Goal: Task Accomplishment & Management: Use online tool/utility

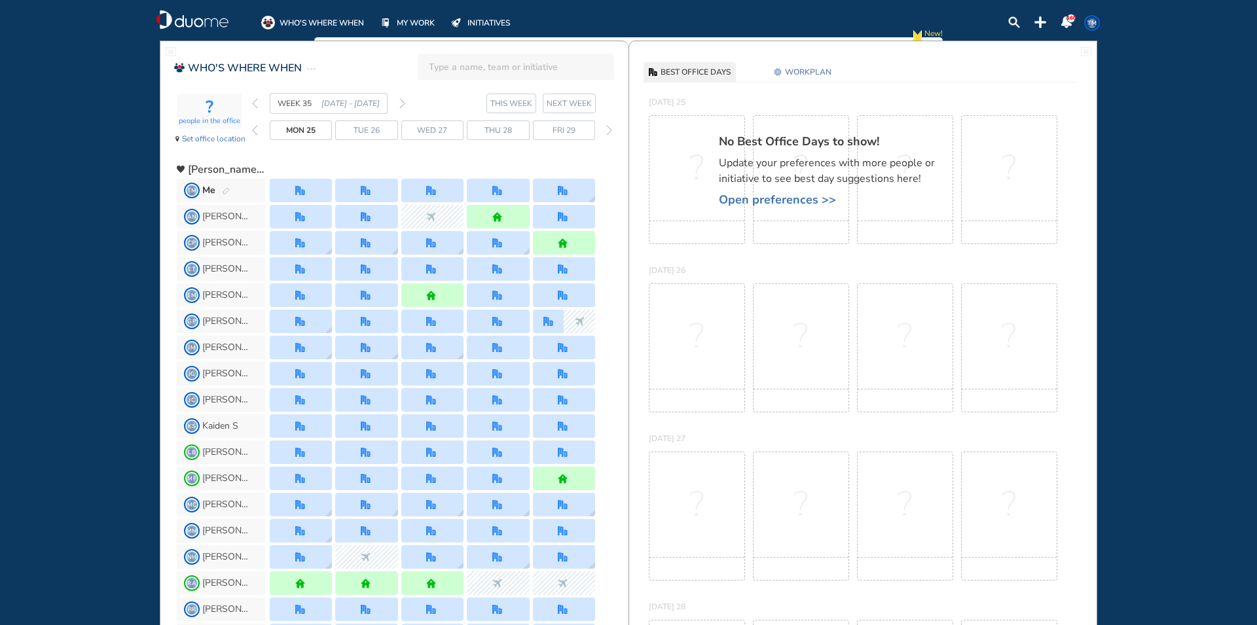
click at [798, 71] on span "WORKPLAN" at bounding box center [808, 71] width 46 height 13
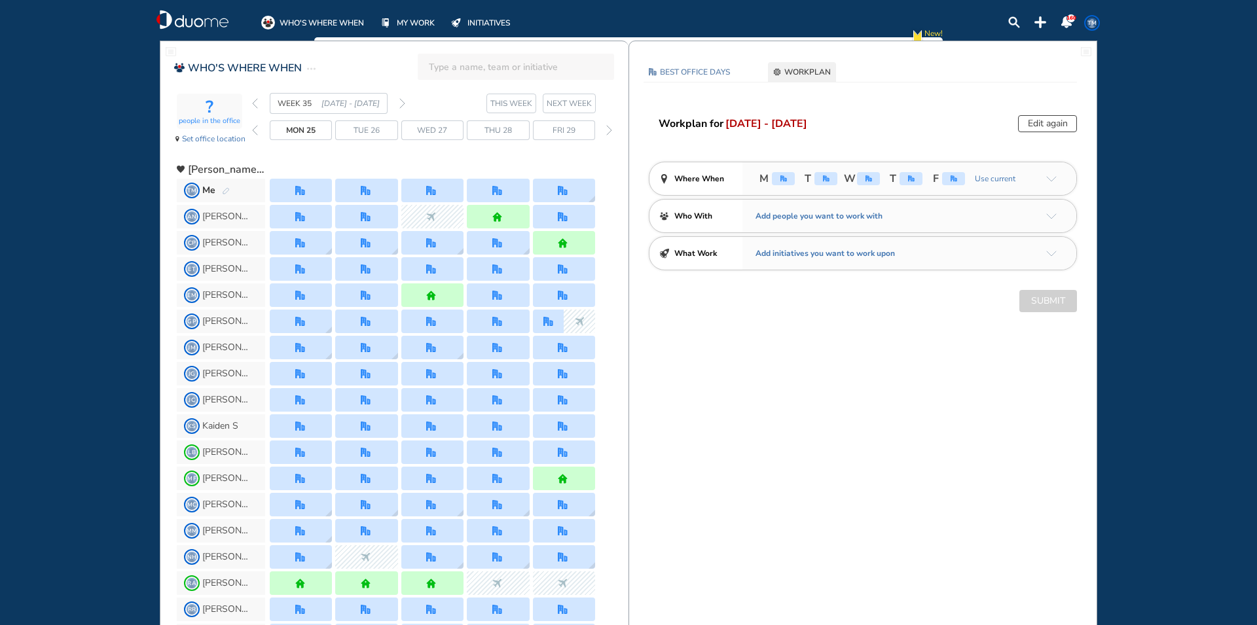
click at [1044, 119] on button "Edit again" at bounding box center [1047, 123] width 59 height 17
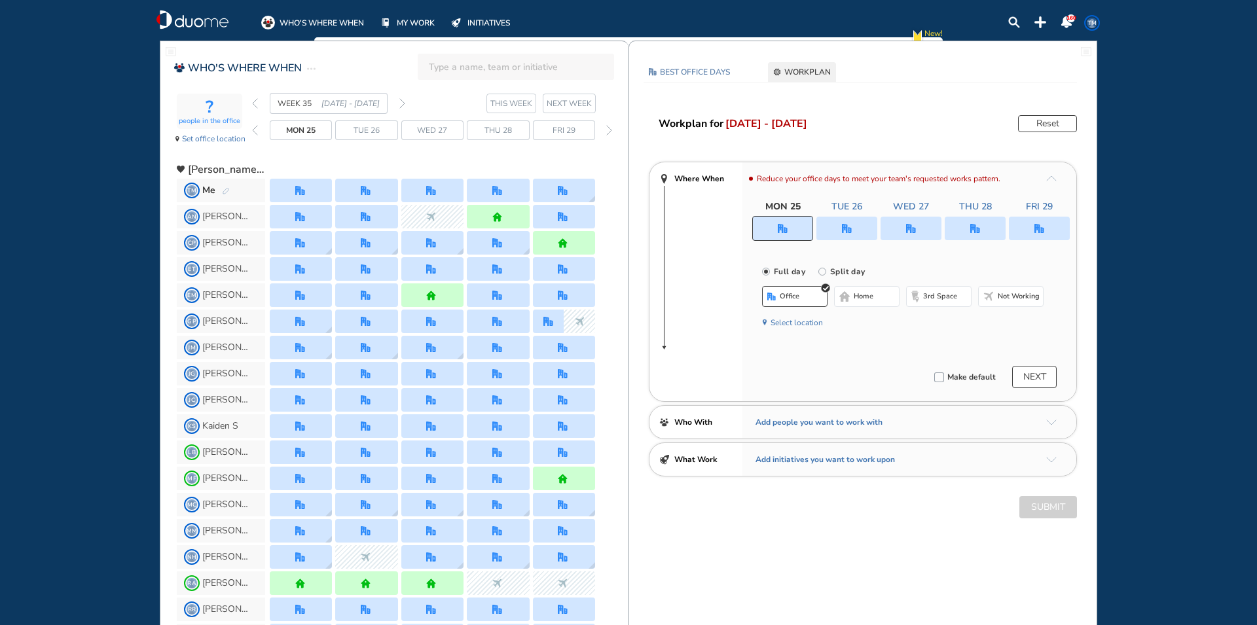
click at [866, 298] on span "home" at bounding box center [864, 296] width 20 height 10
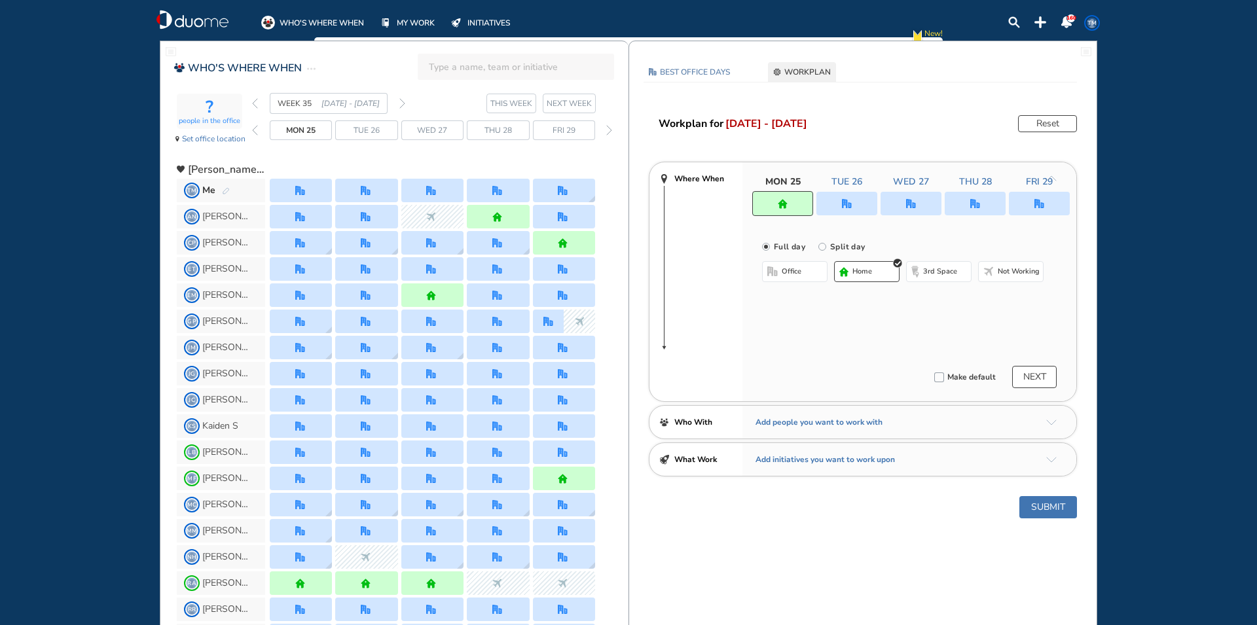
click at [848, 208] on img "office" at bounding box center [847, 204] width 10 height 10
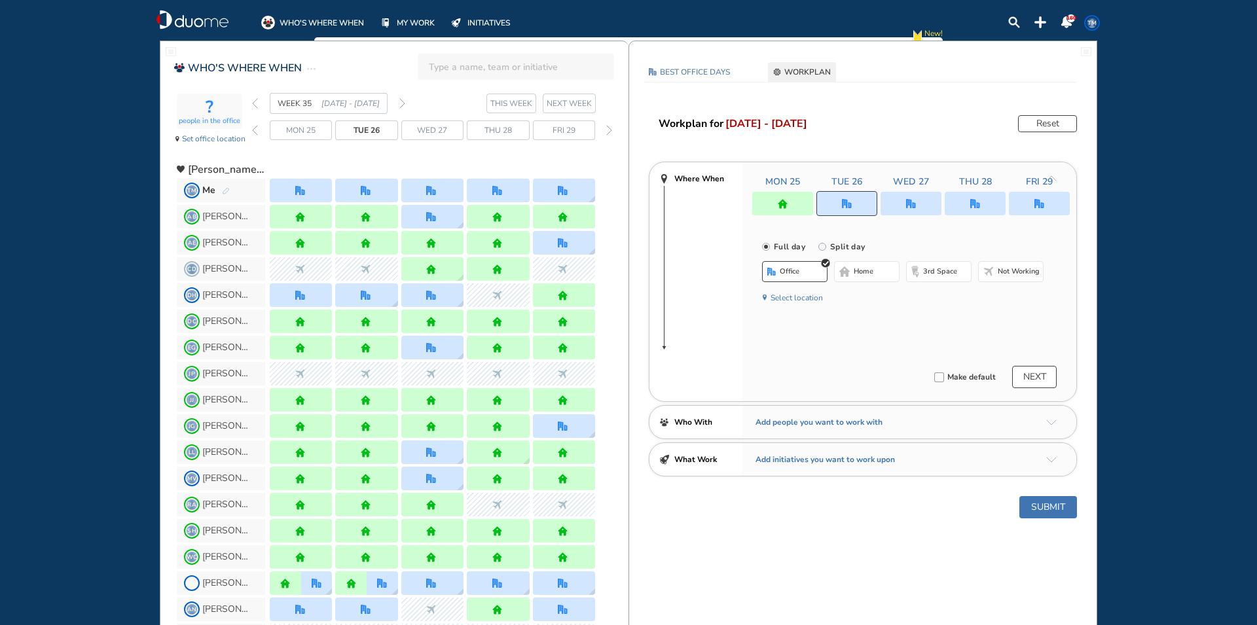
click at [870, 276] on span "home" at bounding box center [864, 272] width 20 height 10
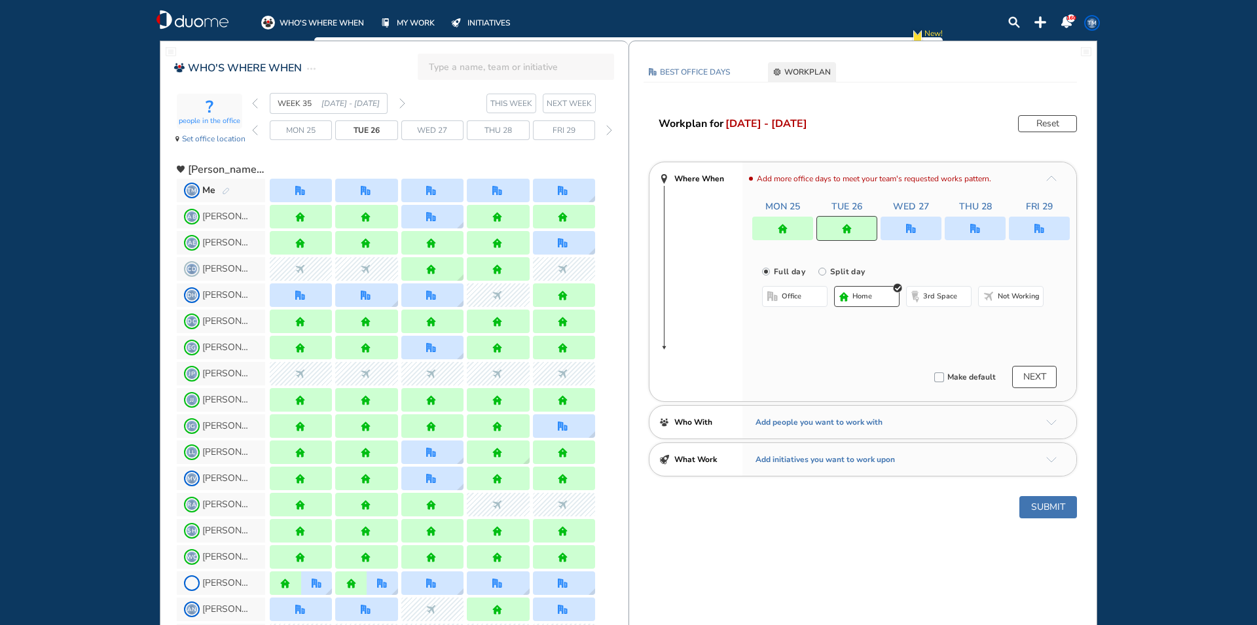
click at [910, 230] on img "office" at bounding box center [911, 229] width 10 height 10
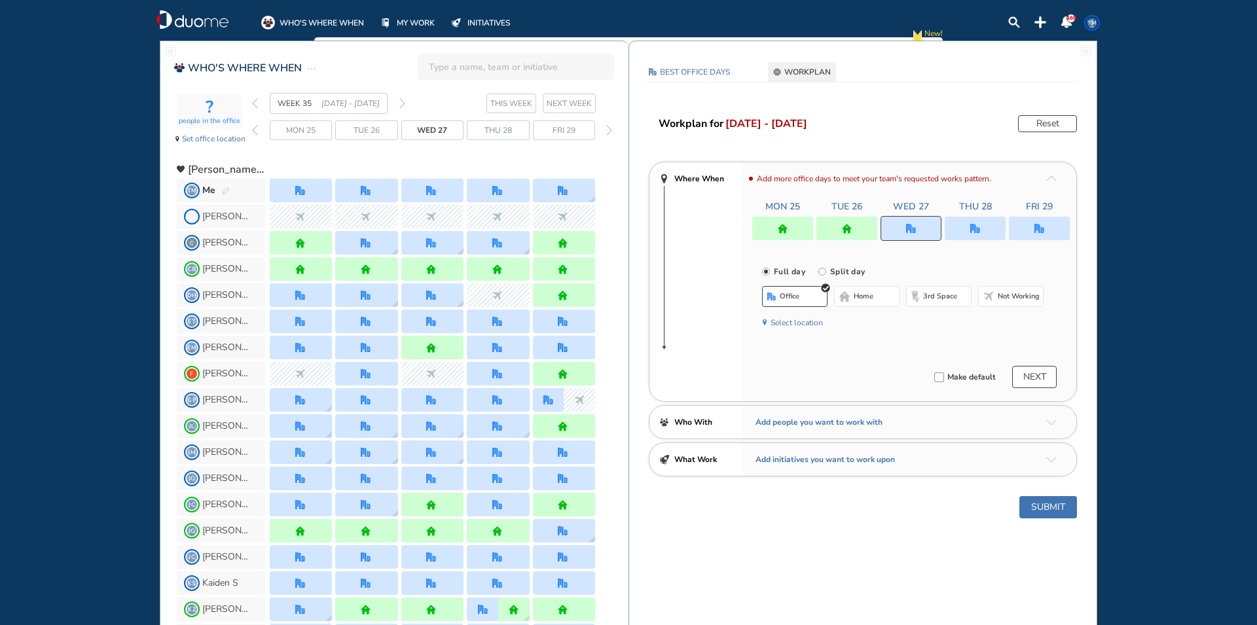
click at [872, 296] on span "home" at bounding box center [864, 296] width 20 height 10
click at [984, 227] on div at bounding box center [975, 229] width 61 height 24
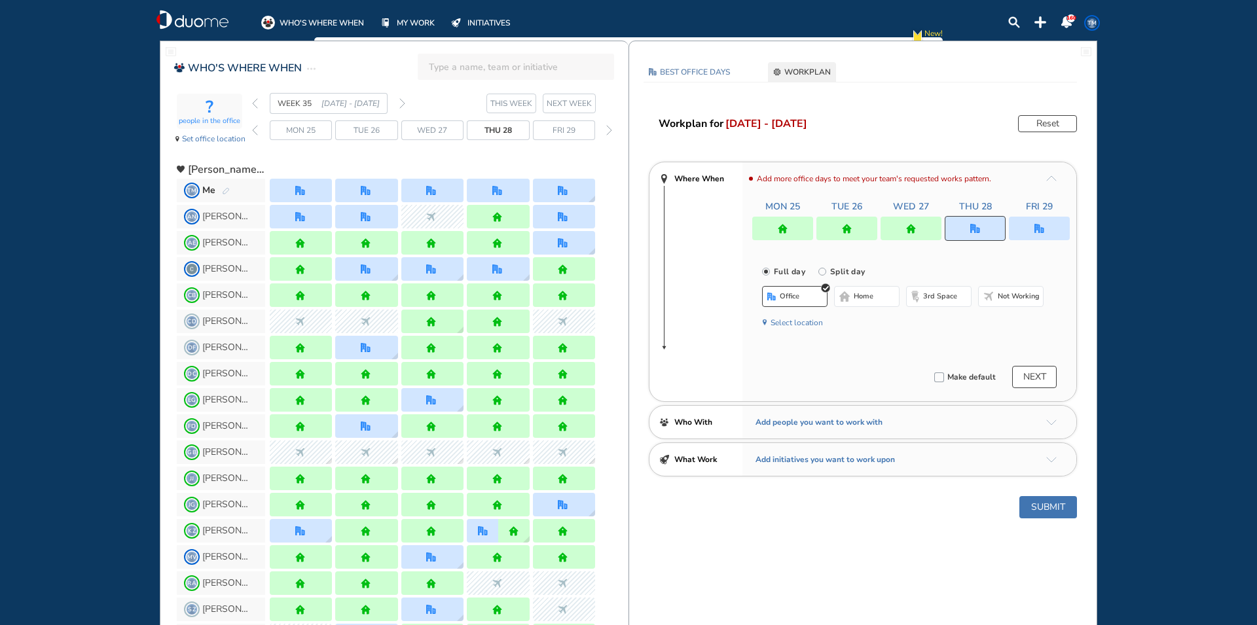
click at [1008, 297] on span "Not working" at bounding box center [1019, 296] width 42 height 10
click at [1042, 230] on img "office" at bounding box center [1040, 229] width 10 height 10
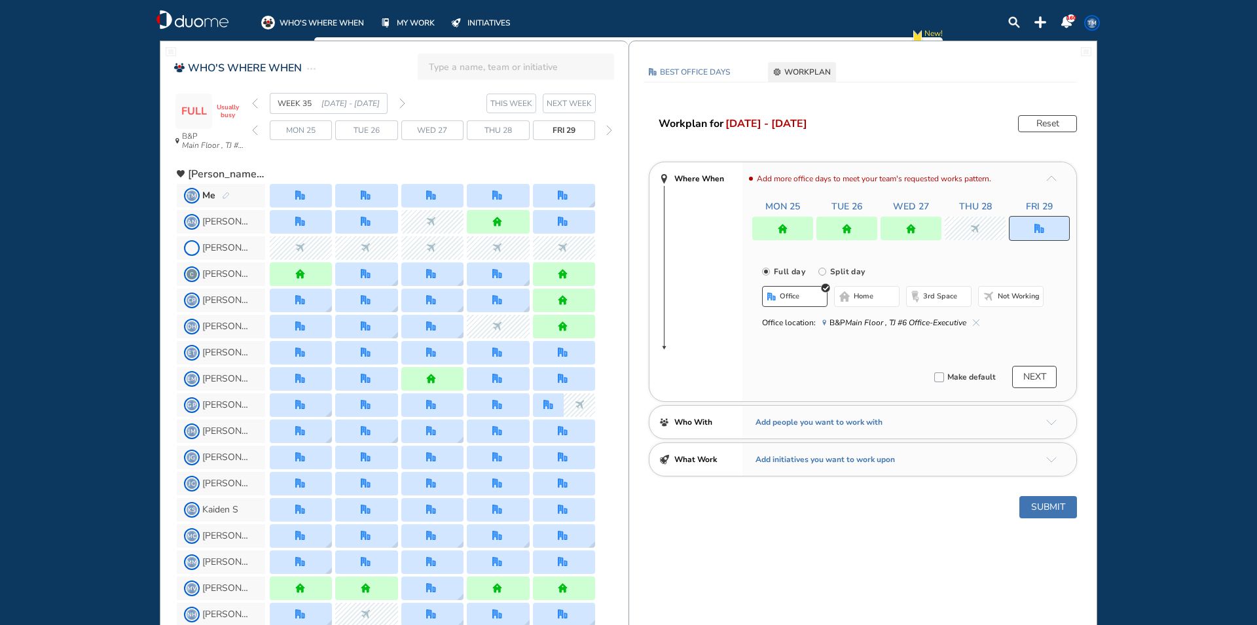
click at [1029, 296] on span "Not working" at bounding box center [1019, 296] width 42 height 10
click at [1054, 506] on button "Submit" at bounding box center [1049, 507] width 58 height 22
